Goal: Task Accomplishment & Management: Complete application form

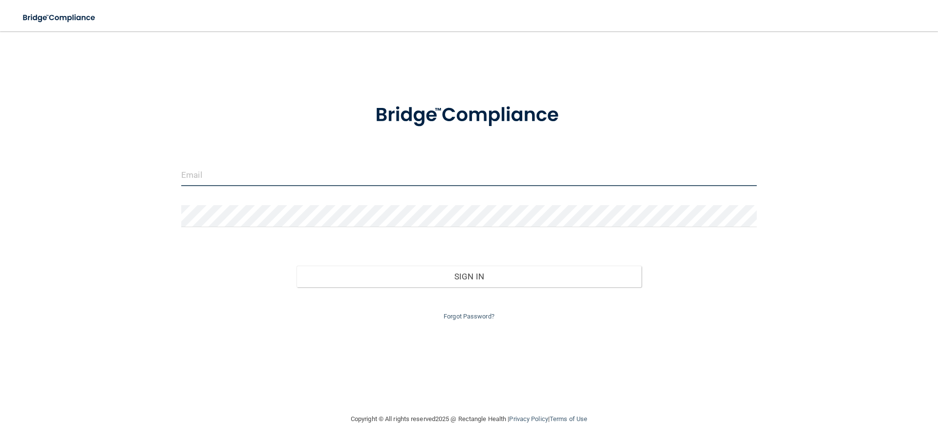
click at [266, 176] on input "email" at bounding box center [468, 175] width 575 height 22
type input "[EMAIL_ADDRESS][DOMAIN_NAME]"
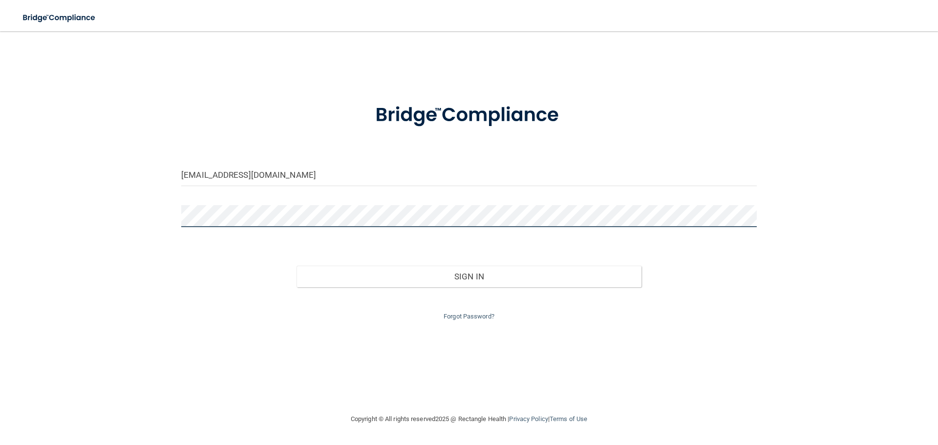
click at [175, 220] on div at bounding box center [469, 219] width 590 height 29
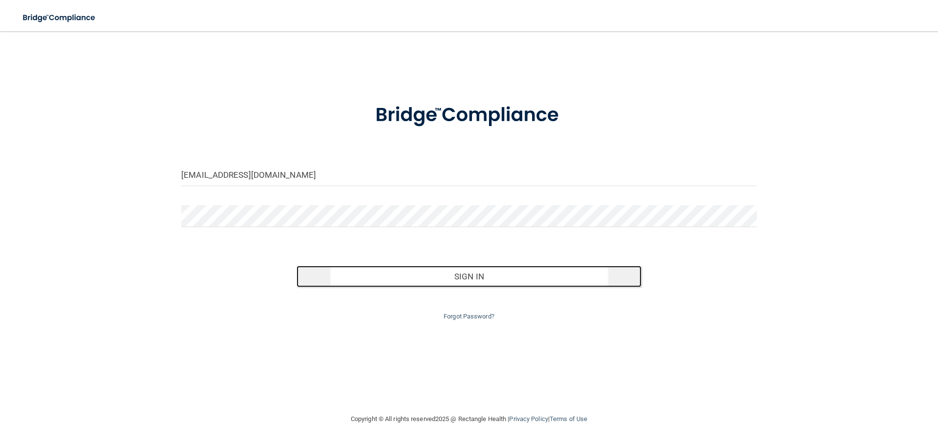
click at [497, 279] on button "Sign In" at bounding box center [468, 276] width 345 height 21
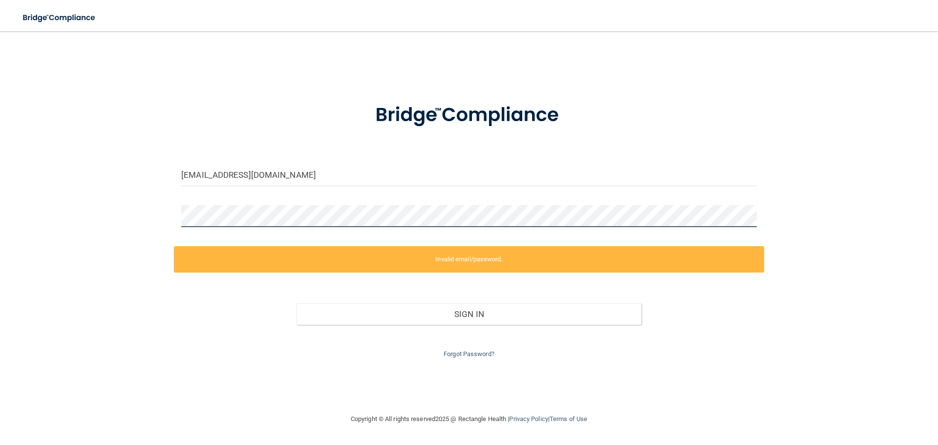
click at [172, 221] on div "[EMAIL_ADDRESS][DOMAIN_NAME] Invalid email/password. You don't have permission …" at bounding box center [469, 222] width 899 height 362
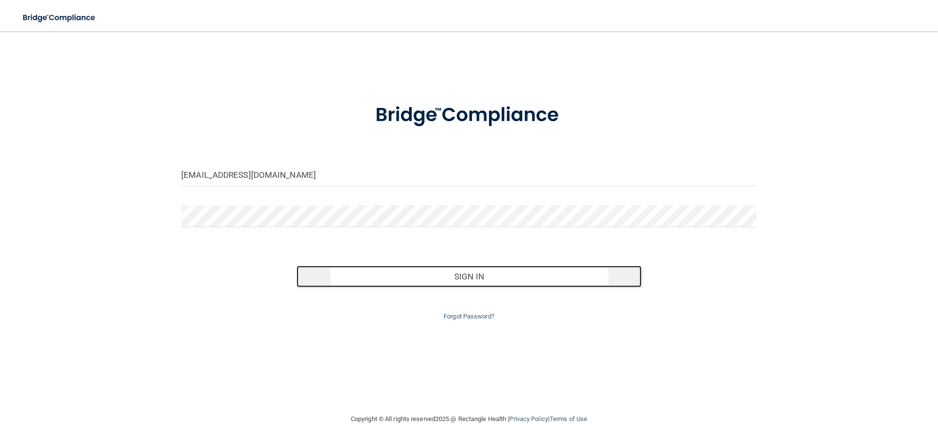
click at [472, 276] on button "Sign In" at bounding box center [468, 276] width 345 height 21
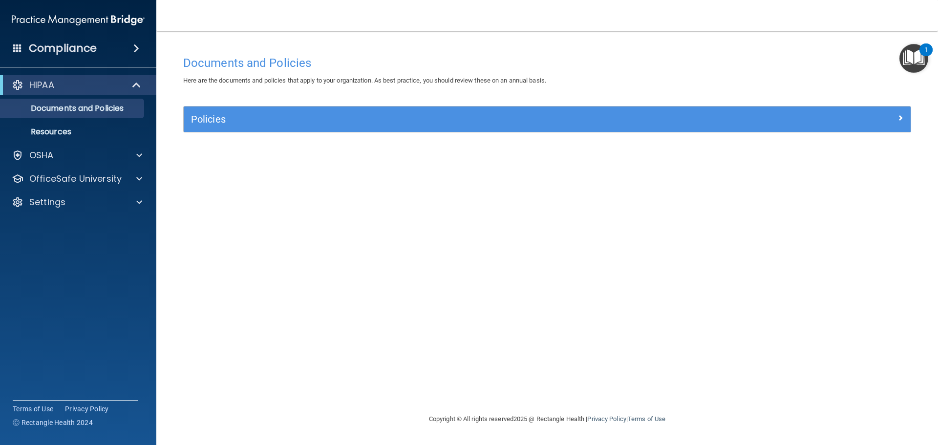
click at [917, 51] on img "Open Resource Center, 1 new notification" at bounding box center [913, 58] width 29 height 29
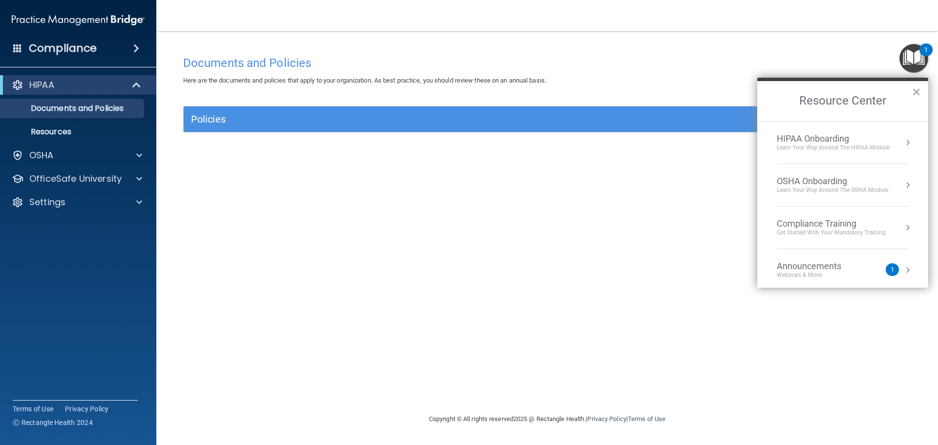
click at [806, 143] on div "HIPAA Onboarding" at bounding box center [833, 138] width 113 height 11
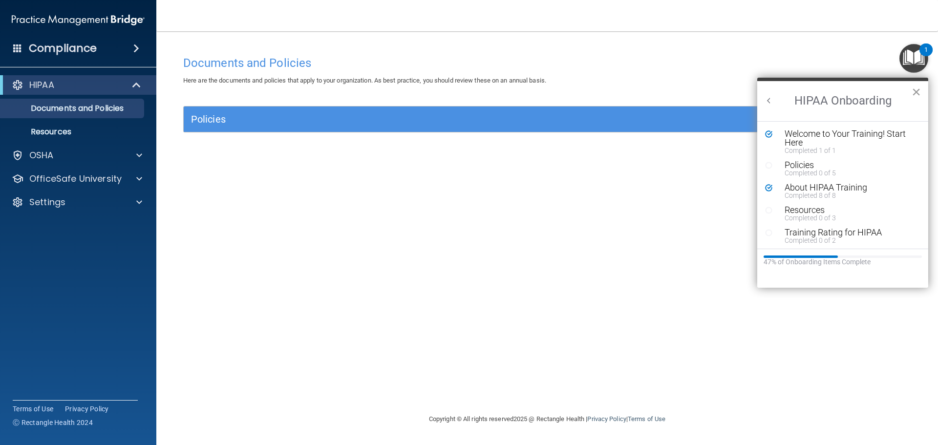
click at [915, 91] on button "×" at bounding box center [915, 92] width 9 height 16
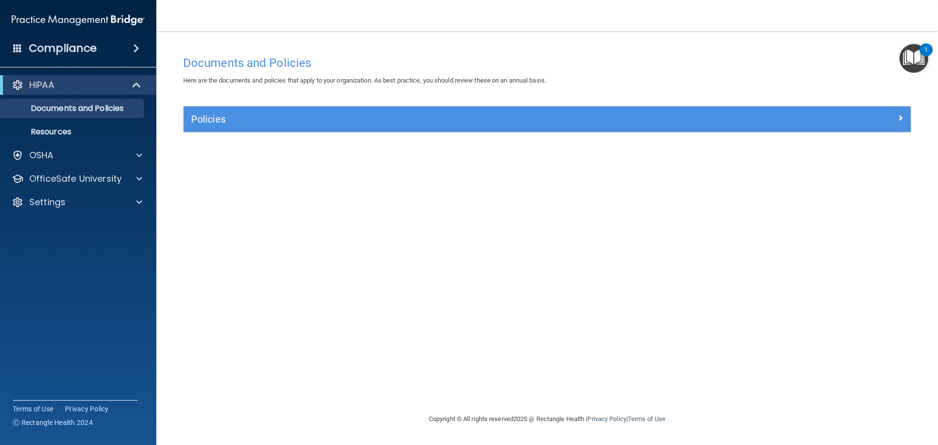
click at [915, 52] on img "Open Resource Center, 1 new notification" at bounding box center [913, 58] width 29 height 29
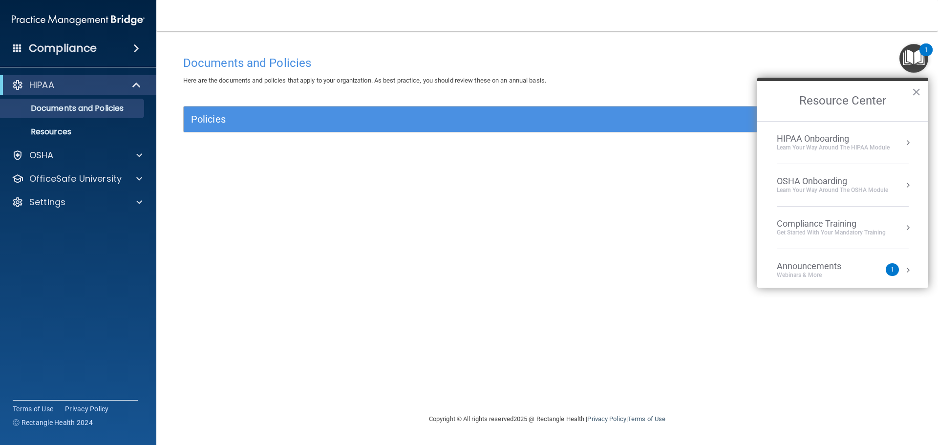
click at [819, 229] on div "Get Started with your mandatory training" at bounding box center [831, 233] width 109 height 8
click at [825, 135] on div "HIPAA Training for Members" at bounding box center [819, 137] width 109 height 9
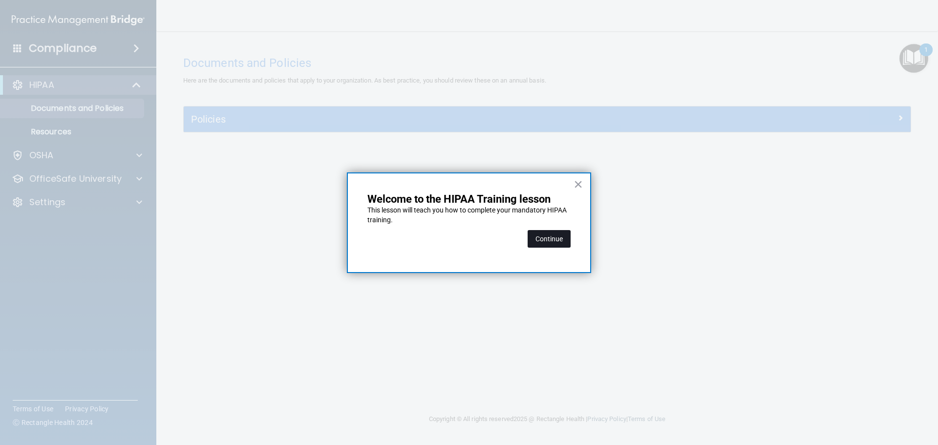
click at [549, 241] on button "Continue" at bounding box center [549, 239] width 43 height 18
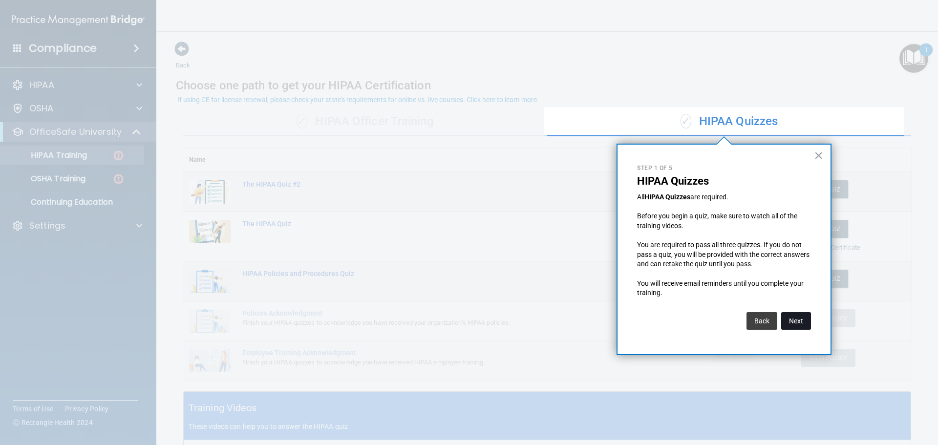
click at [794, 324] on button "Next" at bounding box center [796, 321] width 30 height 18
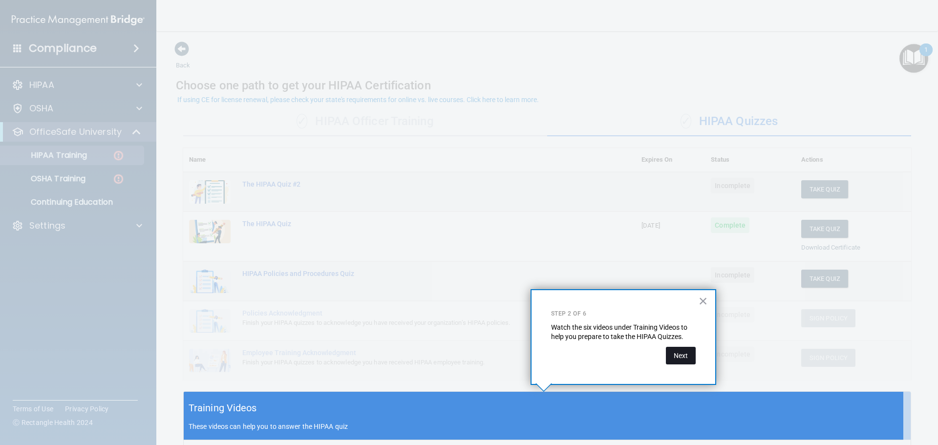
click at [684, 361] on button "Next" at bounding box center [681, 356] width 30 height 18
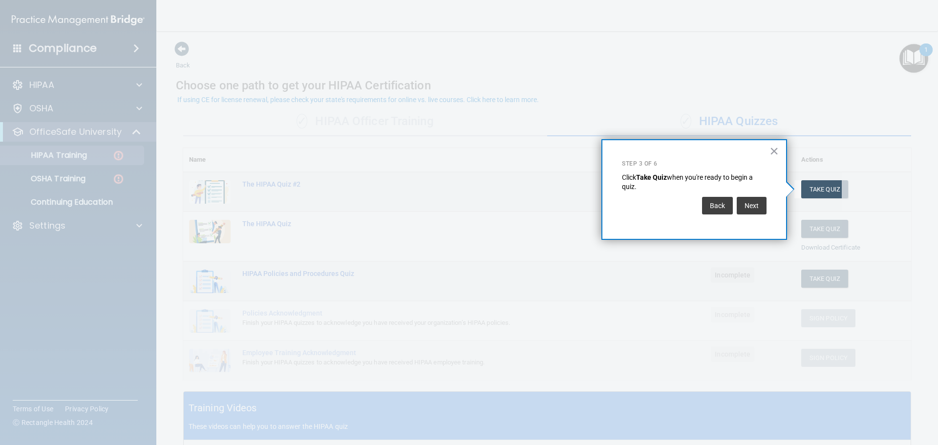
click at [660, 178] on strong "Take Quiz" at bounding box center [651, 177] width 31 height 8
click at [752, 206] on button "Next" at bounding box center [752, 206] width 30 height 18
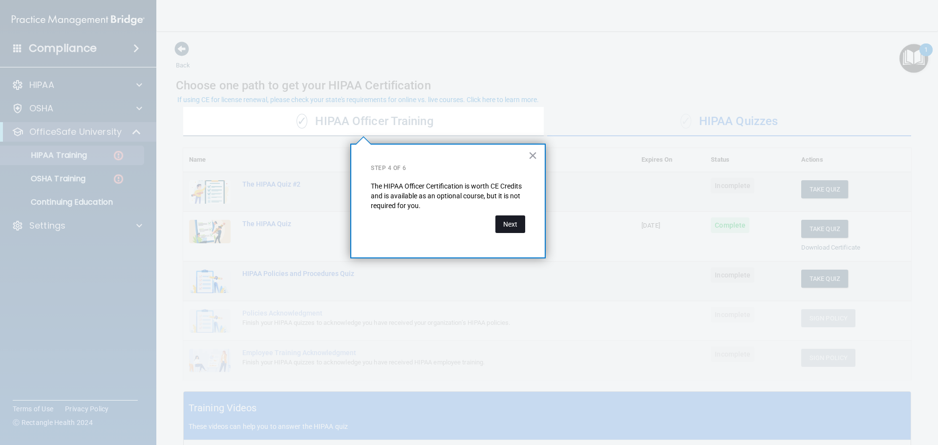
click at [522, 228] on button "Next" at bounding box center [510, 224] width 30 height 18
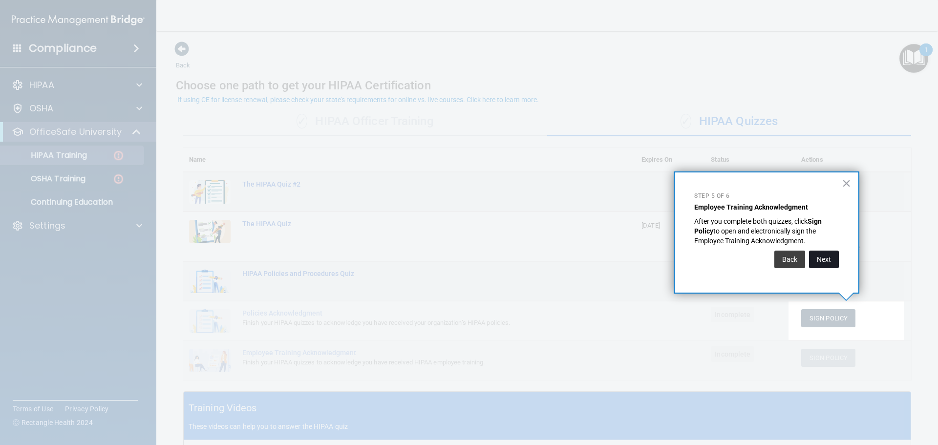
click at [819, 257] on button "Next" at bounding box center [824, 260] width 30 height 18
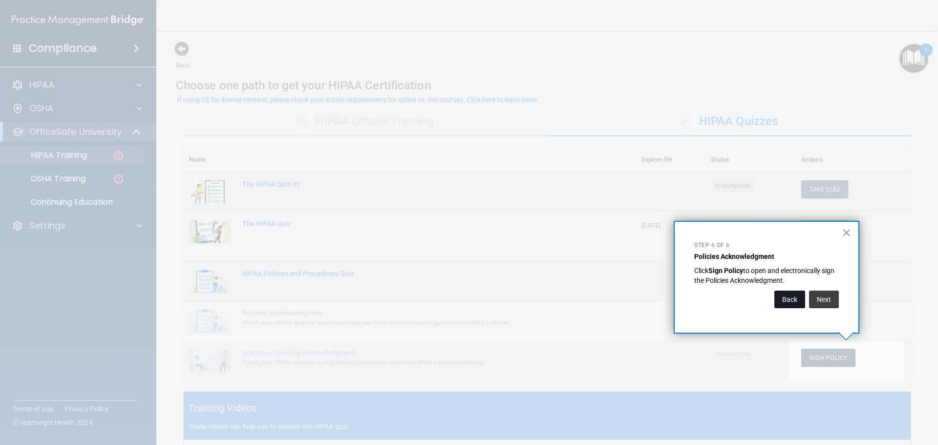
click at [795, 301] on button "Back" at bounding box center [789, 300] width 31 height 18
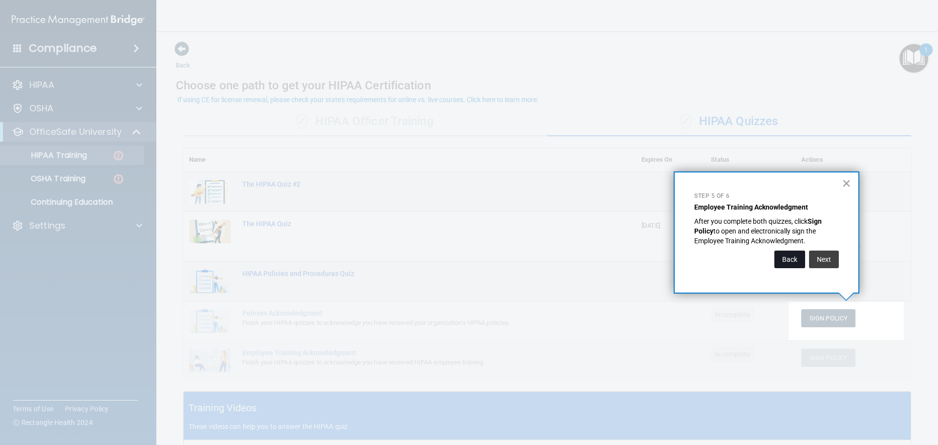
click at [788, 260] on button "Back" at bounding box center [789, 260] width 31 height 18
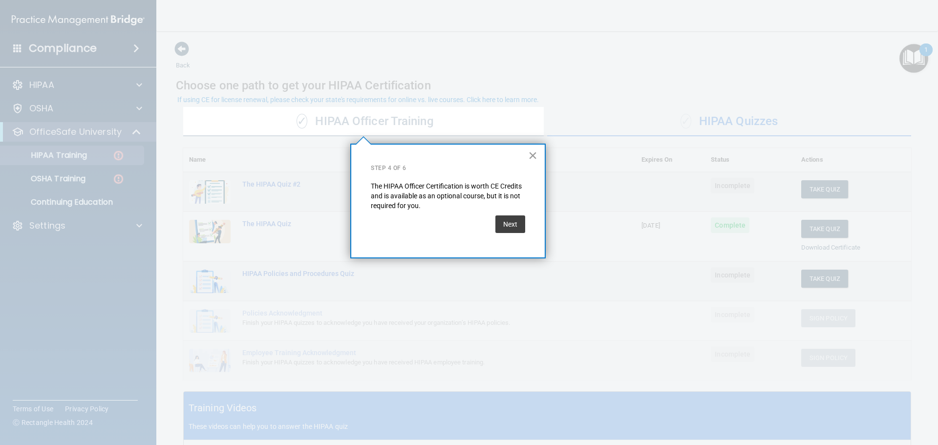
click at [530, 154] on button "×" at bounding box center [532, 156] width 9 height 16
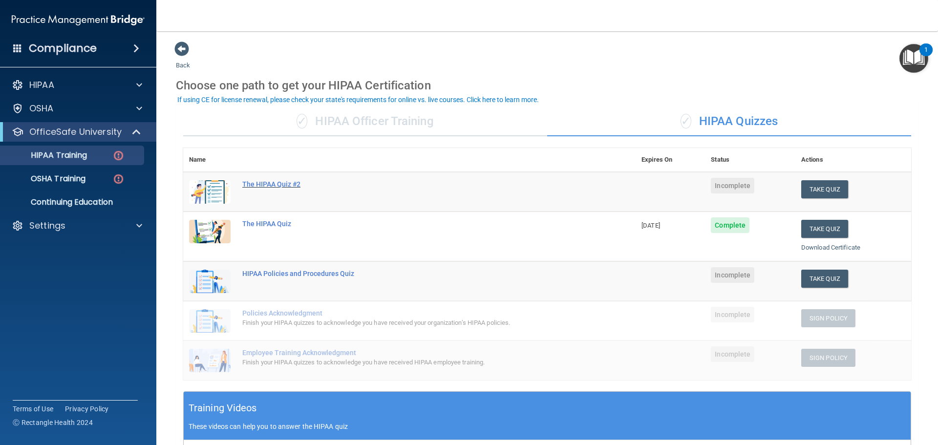
click at [282, 184] on div "The HIPAA Quiz #2" at bounding box center [414, 184] width 344 height 8
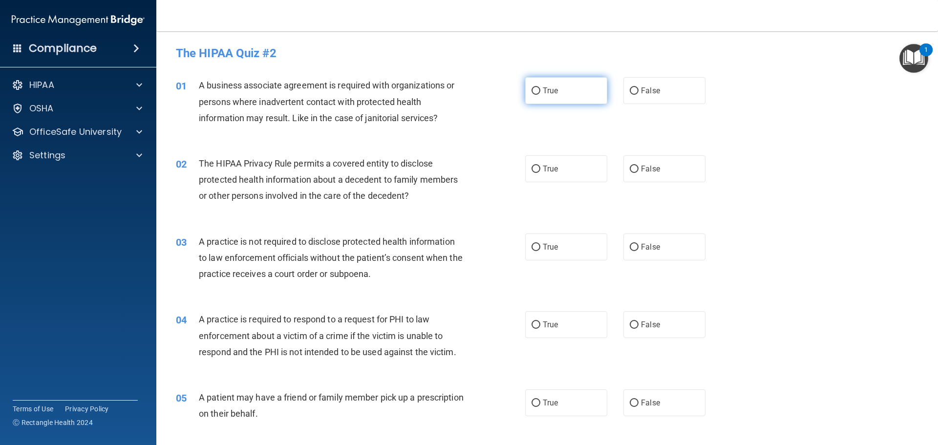
click at [534, 93] on input "True" at bounding box center [535, 90] width 9 height 7
radio input "true"
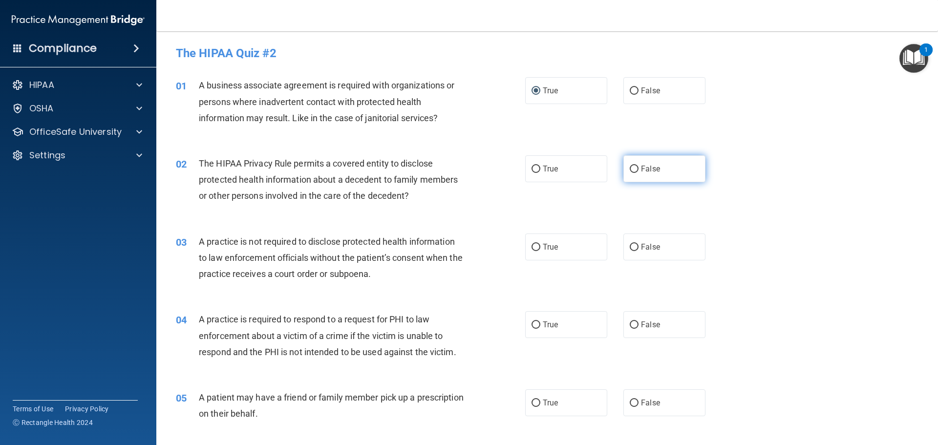
click at [630, 169] on input "False" at bounding box center [634, 169] width 9 height 7
radio input "true"
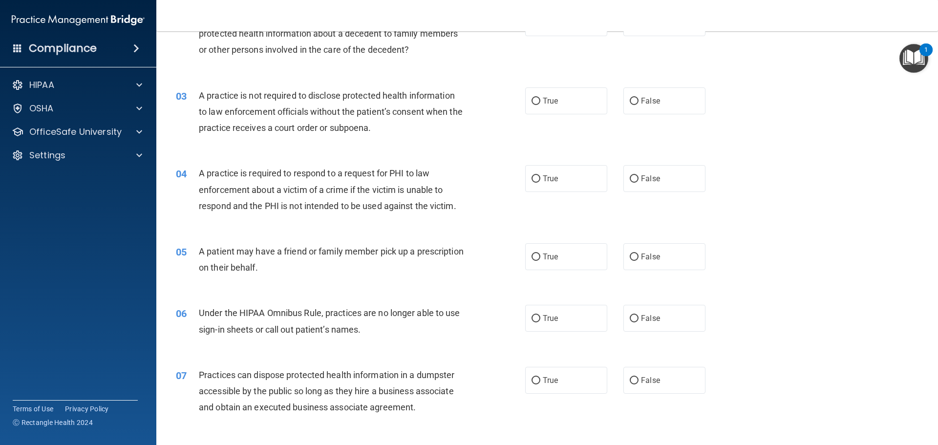
scroll to position [147, 0]
click at [532, 101] on input "True" at bounding box center [535, 100] width 9 height 7
radio input "true"
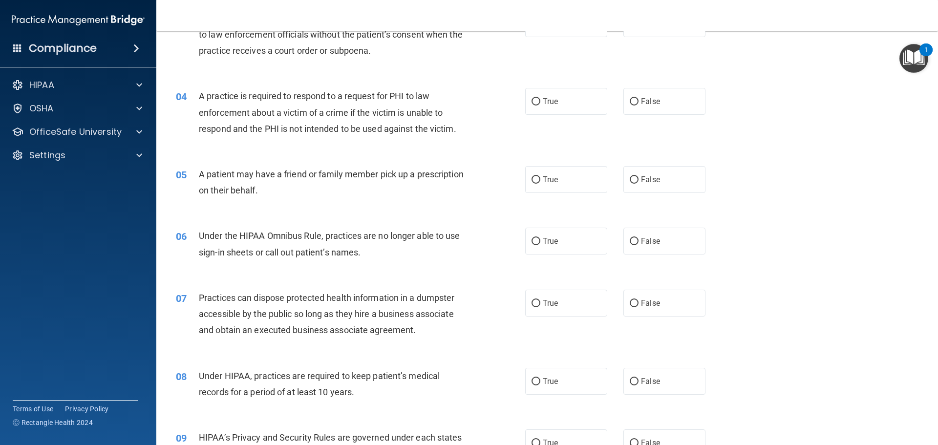
scroll to position [244, 0]
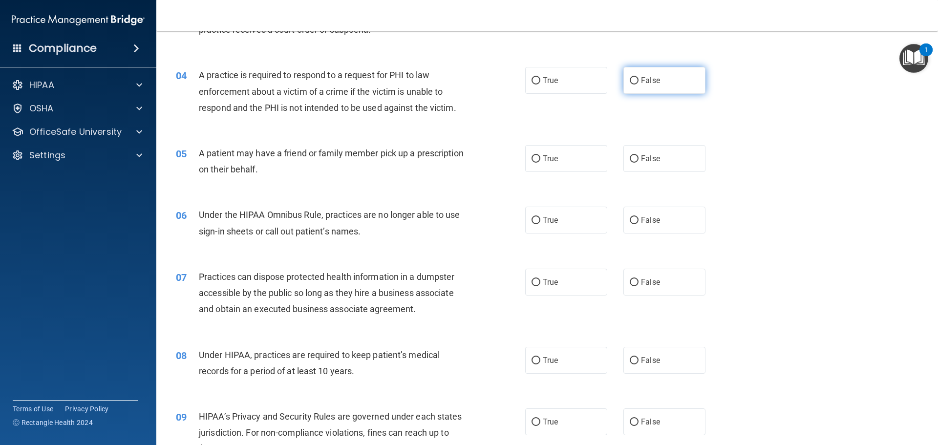
click at [630, 82] on input "False" at bounding box center [634, 80] width 9 height 7
radio input "true"
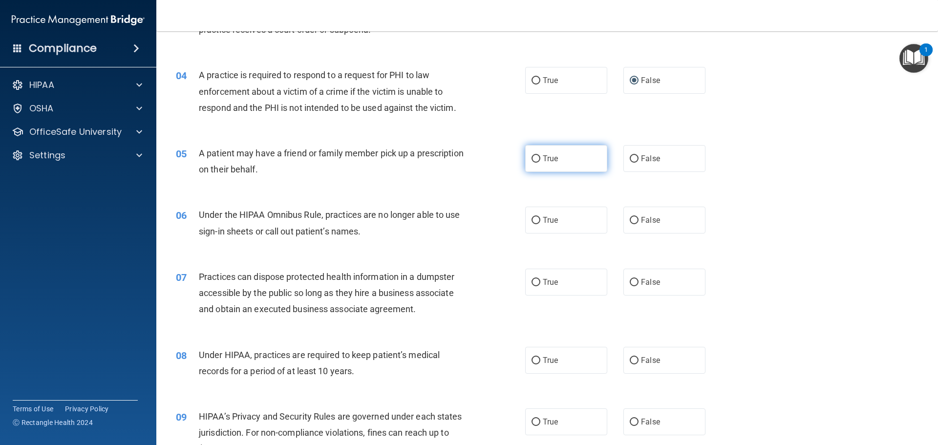
click at [532, 160] on input "True" at bounding box center [535, 158] width 9 height 7
radio input "true"
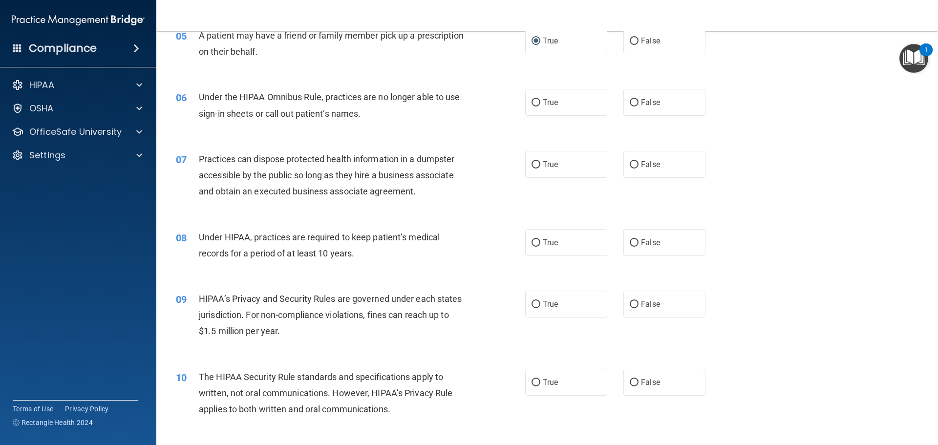
scroll to position [391, 0]
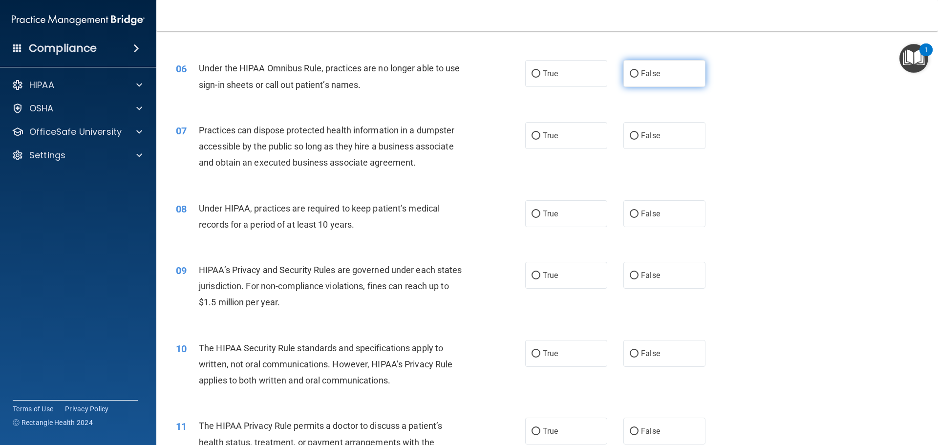
click at [630, 73] on input "False" at bounding box center [634, 73] width 9 height 7
radio input "true"
click at [630, 133] on input "False" at bounding box center [634, 135] width 9 height 7
radio input "true"
click at [631, 212] on input "False" at bounding box center [634, 214] width 9 height 7
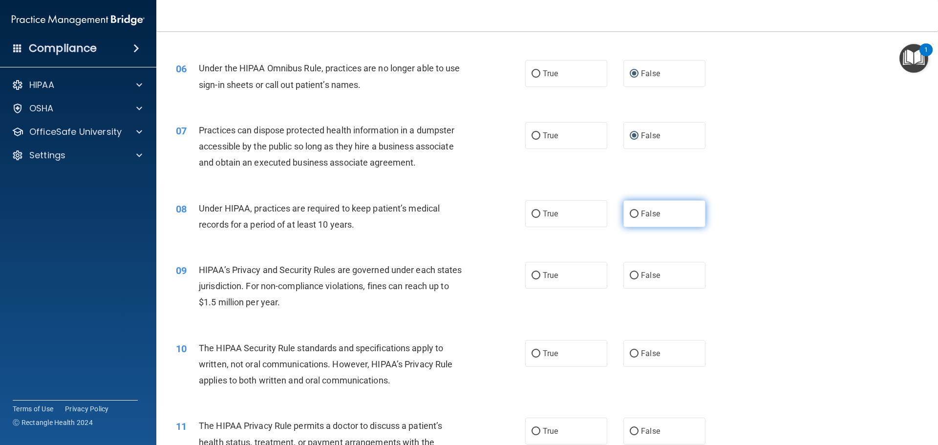
radio input "true"
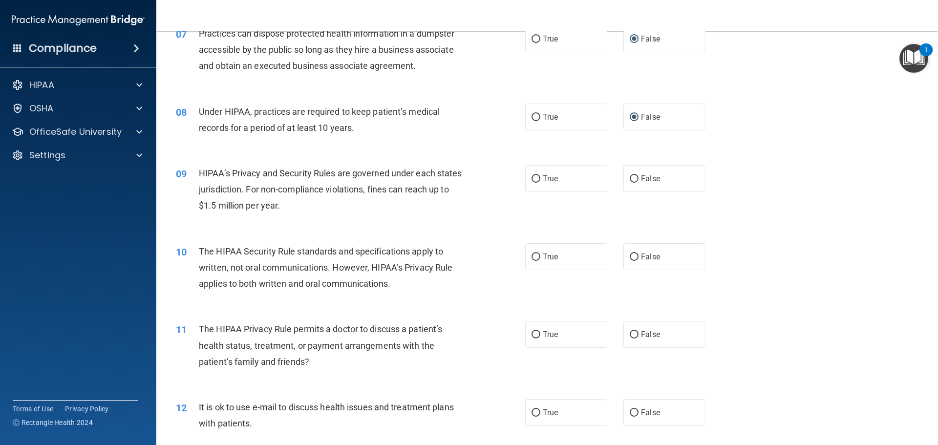
scroll to position [488, 0]
click at [631, 180] on input "False" at bounding box center [634, 177] width 9 height 7
radio input "true"
click at [531, 257] on input "True" at bounding box center [535, 256] width 9 height 7
radio input "true"
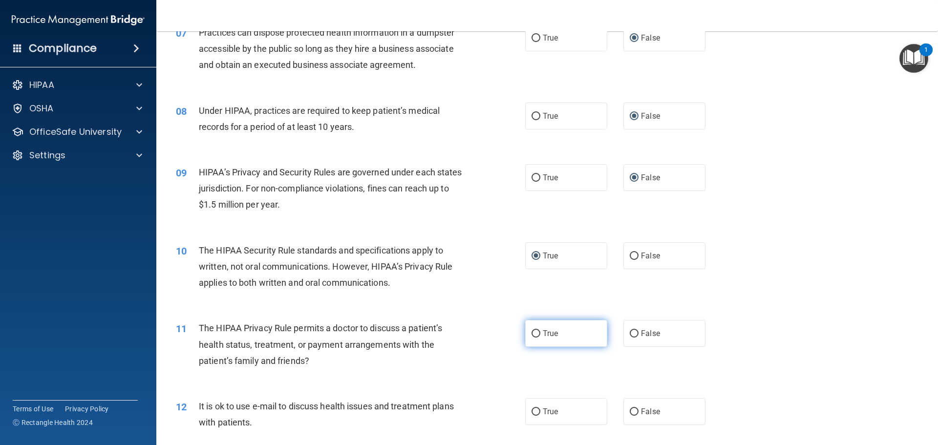
click at [531, 334] on input "True" at bounding box center [535, 333] width 9 height 7
radio input "true"
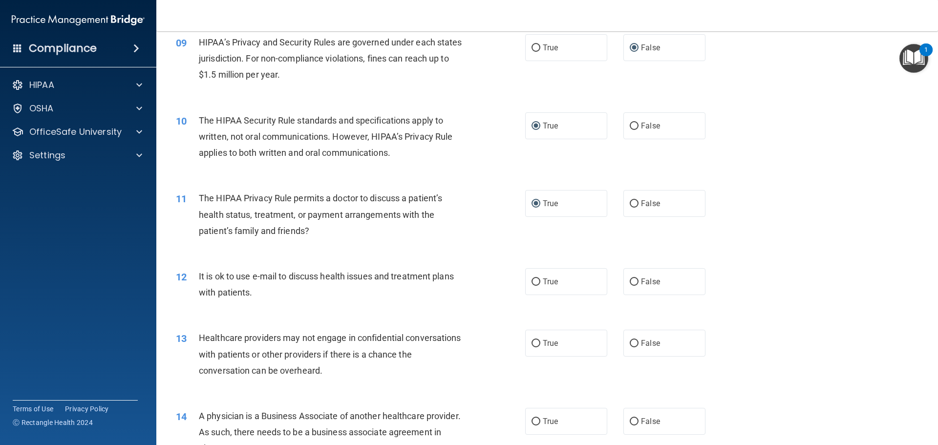
scroll to position [635, 0]
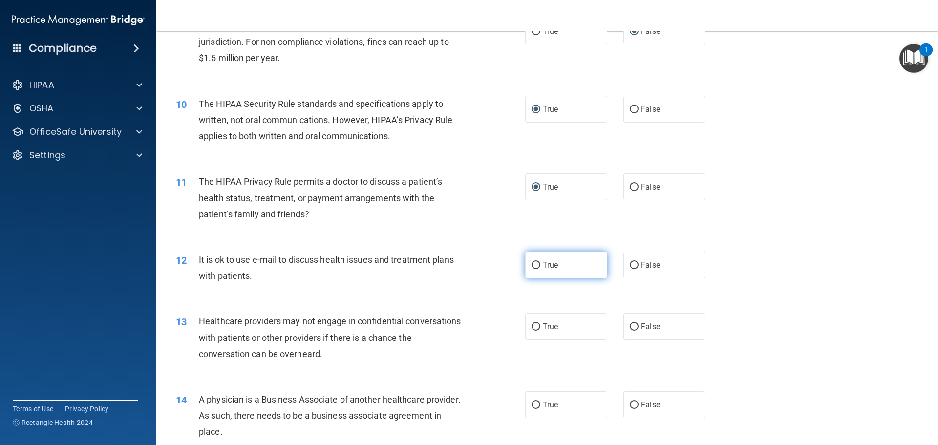
click at [531, 266] on input "True" at bounding box center [535, 265] width 9 height 7
radio input "true"
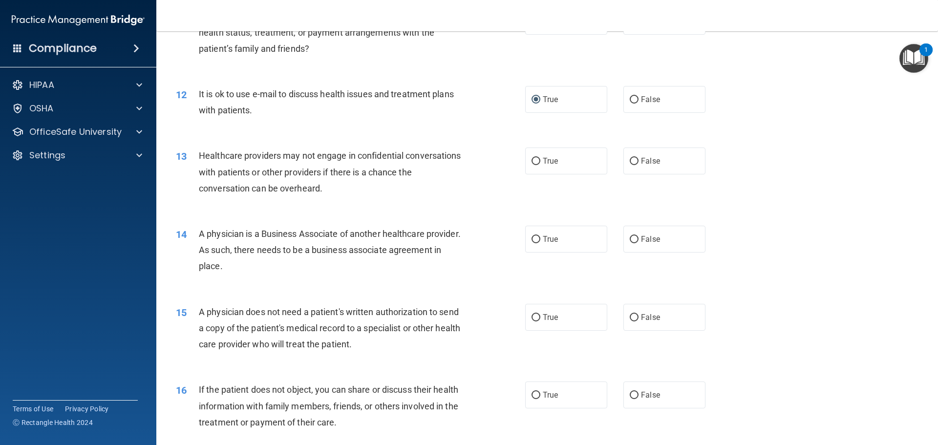
scroll to position [830, 0]
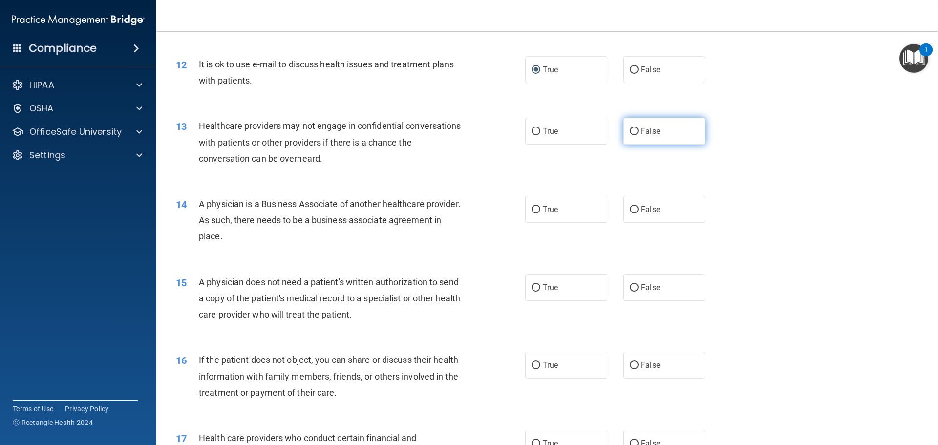
click at [630, 129] on input "False" at bounding box center [634, 131] width 9 height 7
radio input "true"
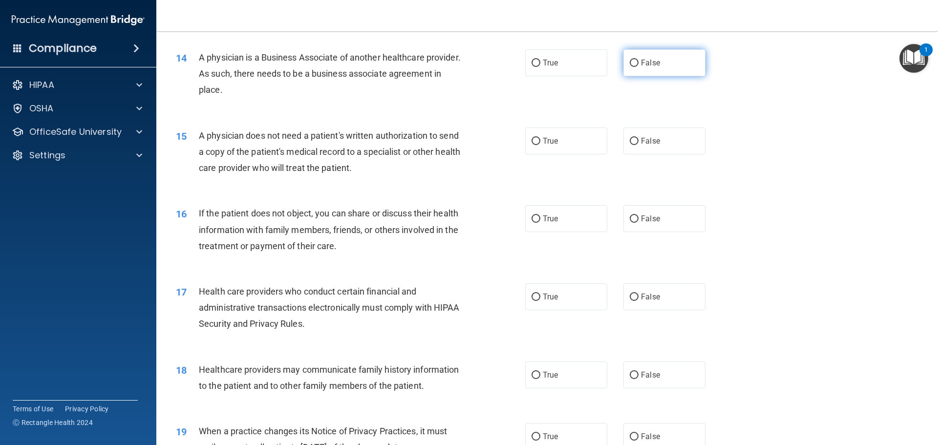
click at [630, 64] on input "False" at bounding box center [634, 63] width 9 height 7
radio input "true"
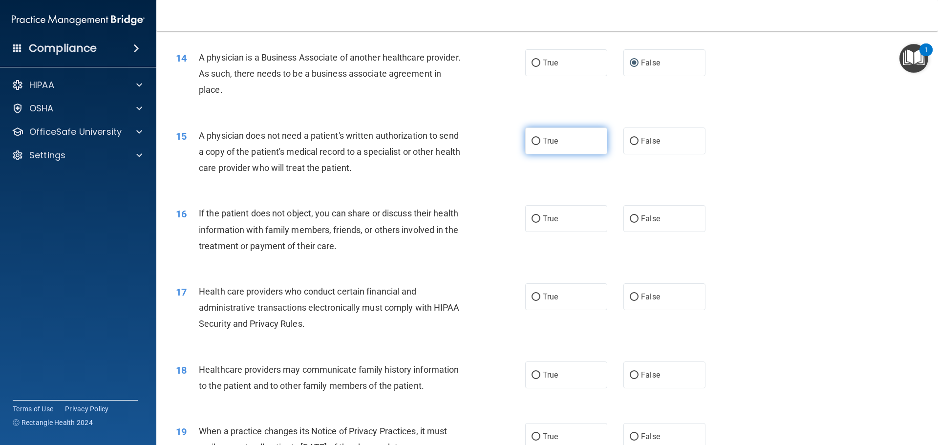
click at [531, 140] on input "True" at bounding box center [535, 141] width 9 height 7
radio input "true"
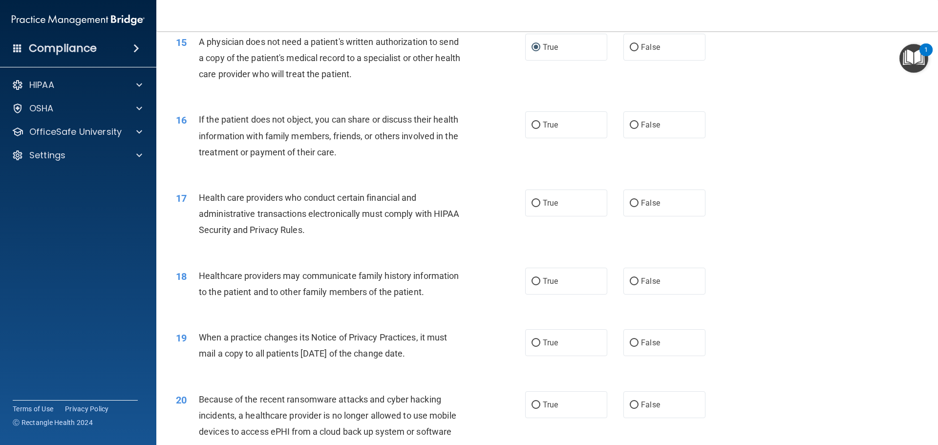
scroll to position [1075, 0]
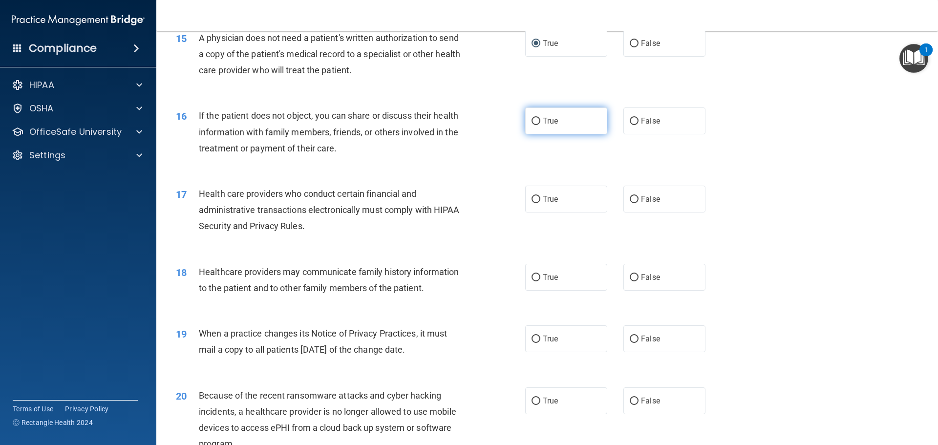
click at [531, 122] on input "True" at bounding box center [535, 121] width 9 height 7
radio input "true"
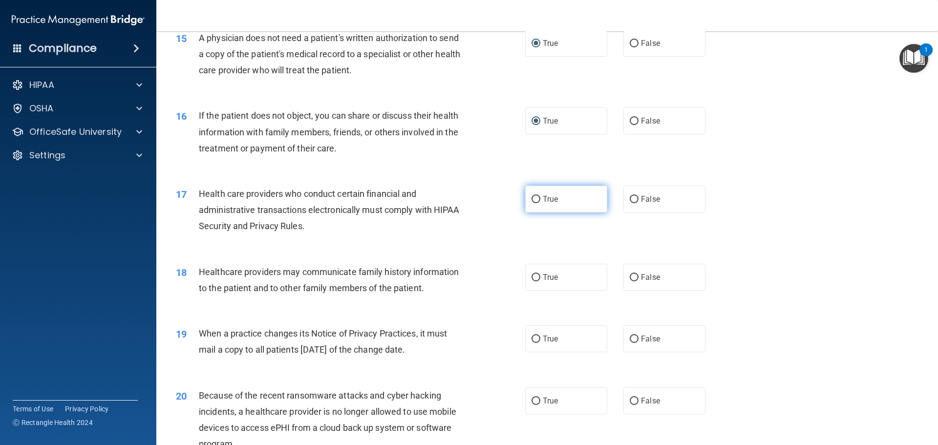
click at [532, 199] on input "True" at bounding box center [535, 199] width 9 height 7
radio input "true"
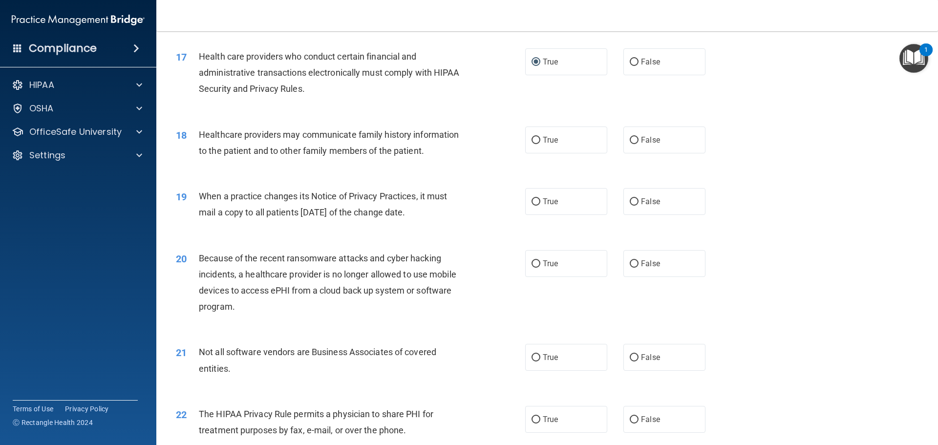
scroll to position [1221, 0]
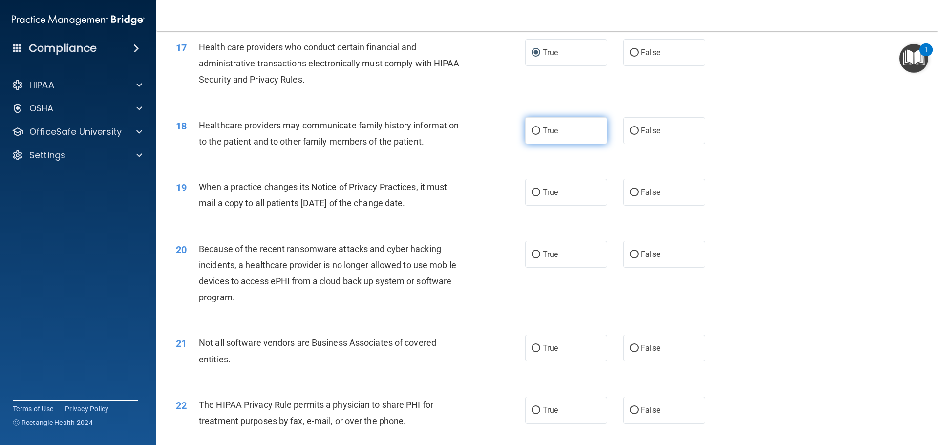
click at [533, 128] on input "True" at bounding box center [535, 130] width 9 height 7
radio input "true"
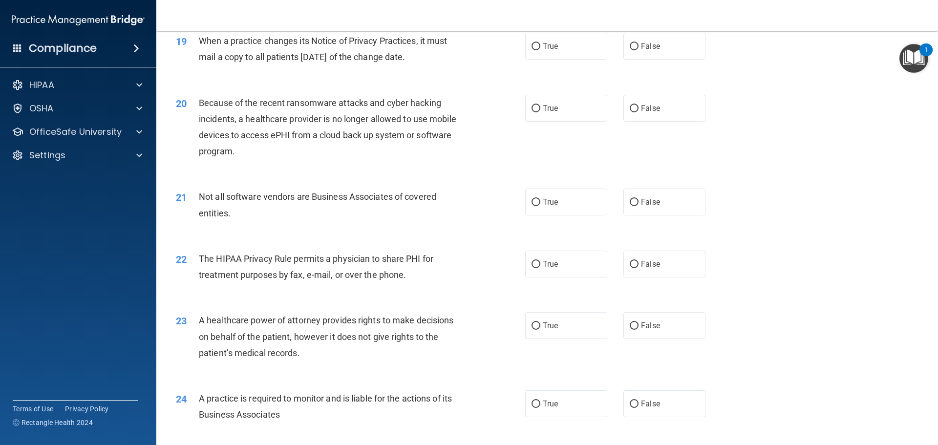
scroll to position [1368, 0]
click at [630, 47] on input "False" at bounding box center [634, 45] width 9 height 7
radio input "true"
click at [630, 108] on input "False" at bounding box center [634, 108] width 9 height 7
radio input "true"
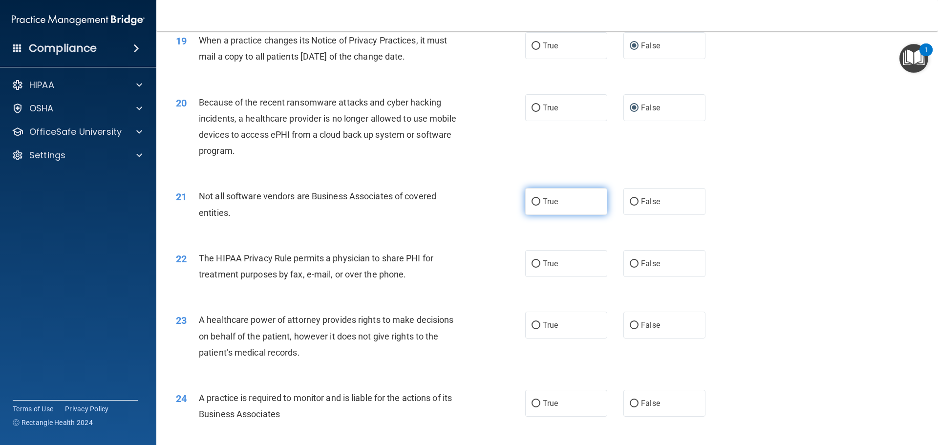
click at [531, 203] on input "True" at bounding box center [535, 201] width 9 height 7
radio input "true"
click at [533, 264] on input "True" at bounding box center [535, 263] width 9 height 7
radio input "true"
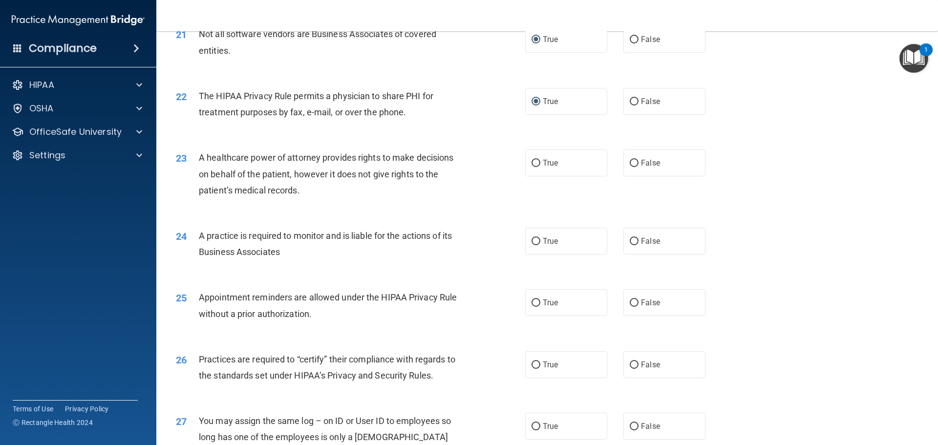
scroll to position [1563, 0]
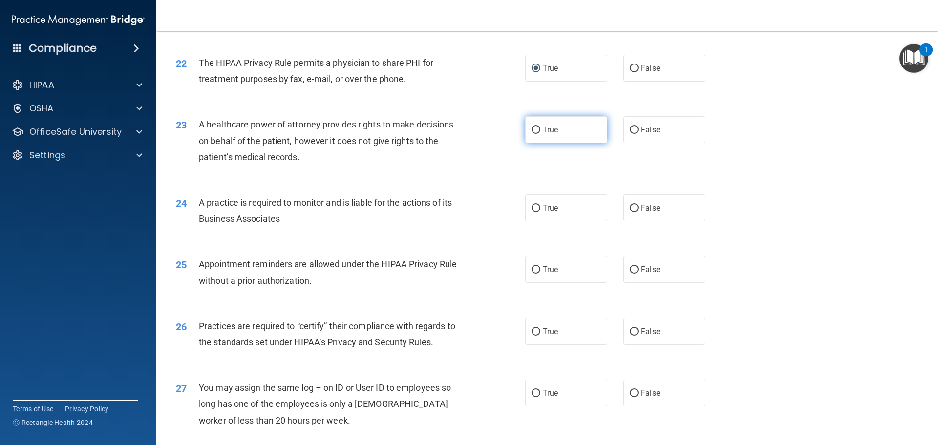
click at [532, 128] on input "True" at bounding box center [535, 130] width 9 height 7
radio input "true"
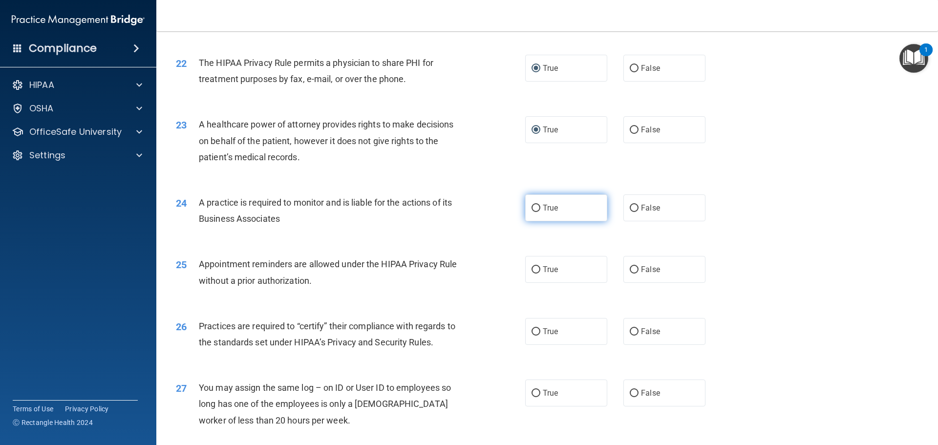
click at [532, 208] on input "True" at bounding box center [535, 208] width 9 height 7
radio input "true"
click at [532, 268] on input "True" at bounding box center [535, 269] width 9 height 7
radio input "true"
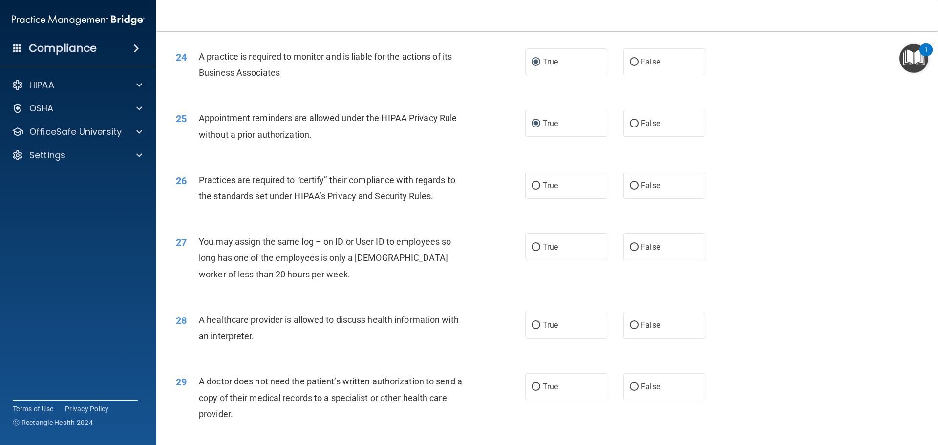
scroll to position [1710, 0]
click at [630, 183] on input "False" at bounding box center [634, 185] width 9 height 7
radio input "true"
click at [632, 248] on input "False" at bounding box center [634, 246] width 9 height 7
radio input "true"
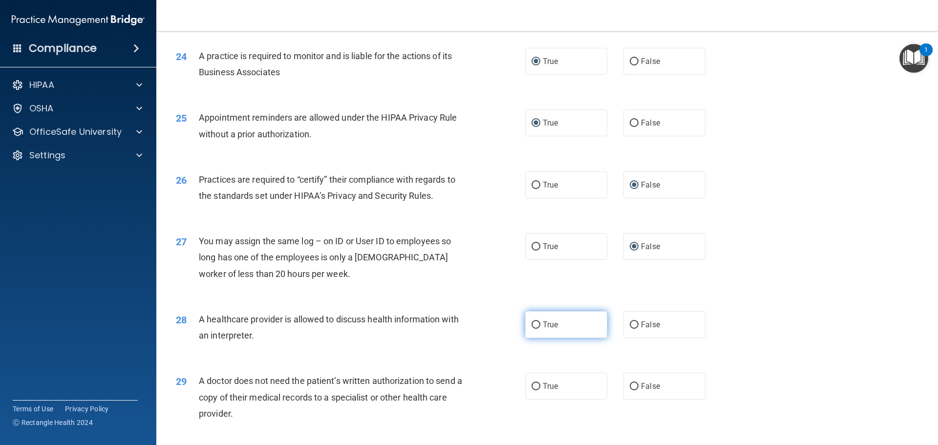
click at [531, 323] on input "True" at bounding box center [535, 324] width 9 height 7
radio input "true"
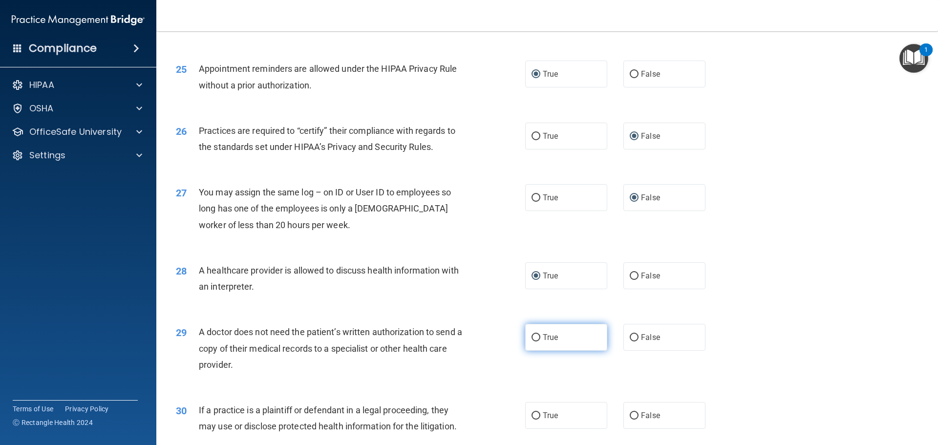
click at [532, 337] on input "True" at bounding box center [535, 337] width 9 height 7
radio input "true"
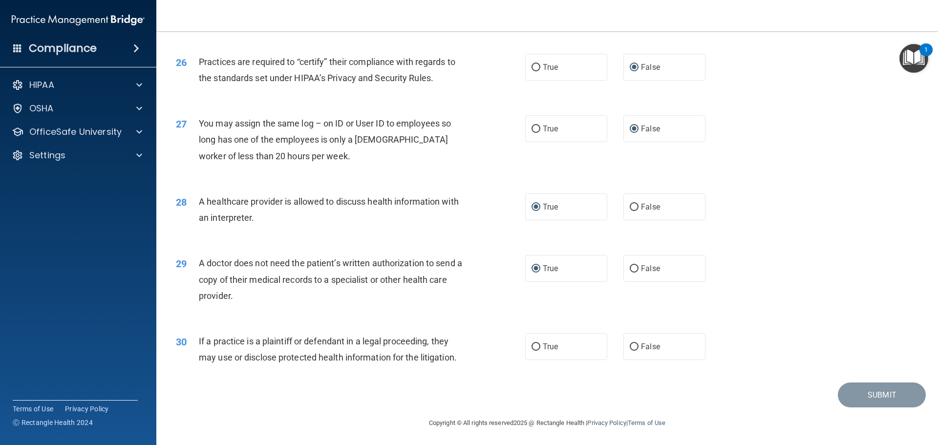
scroll to position [1829, 0]
click at [533, 346] on input "True" at bounding box center [535, 345] width 9 height 7
radio input "true"
click at [875, 395] on button "Submit" at bounding box center [882, 393] width 88 height 25
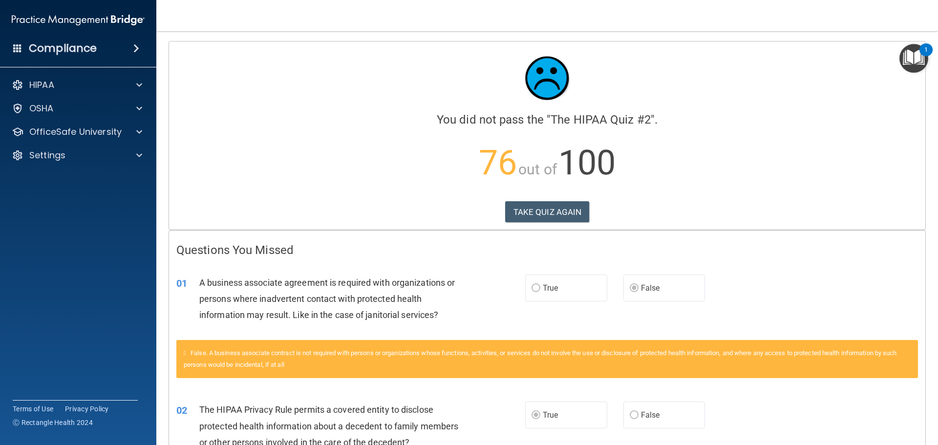
click at [229, 253] on h4 "Questions You Missed" at bounding box center [546, 250] width 741 height 13
click at [544, 217] on button "TAKE QUIZ AGAIN" at bounding box center [547, 211] width 85 height 21
